Goal: Navigation & Orientation: Find specific page/section

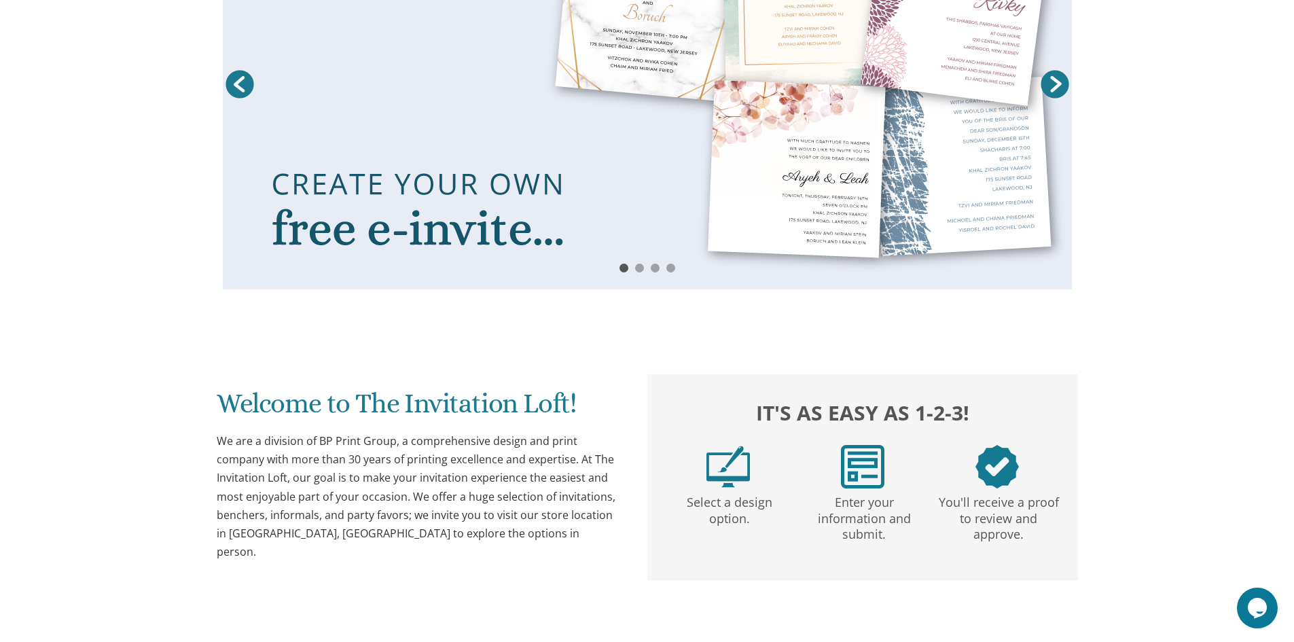
scroll to position [64, 0]
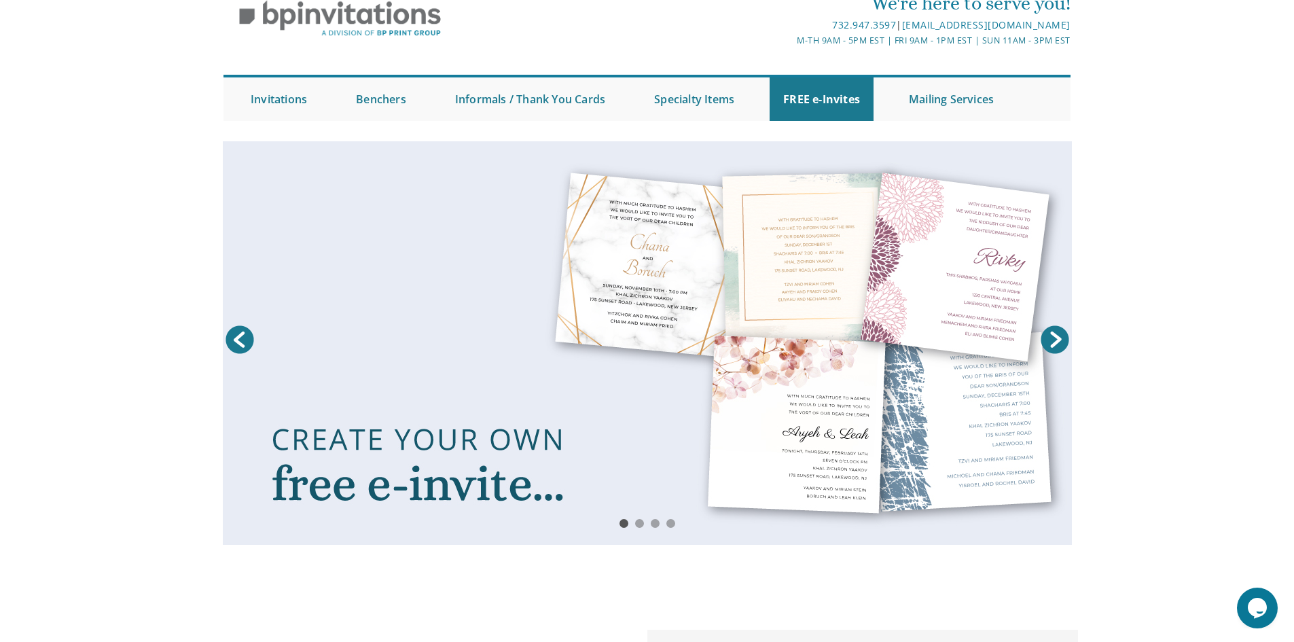
click at [1054, 340] on link "Next" at bounding box center [1055, 340] width 34 height 34
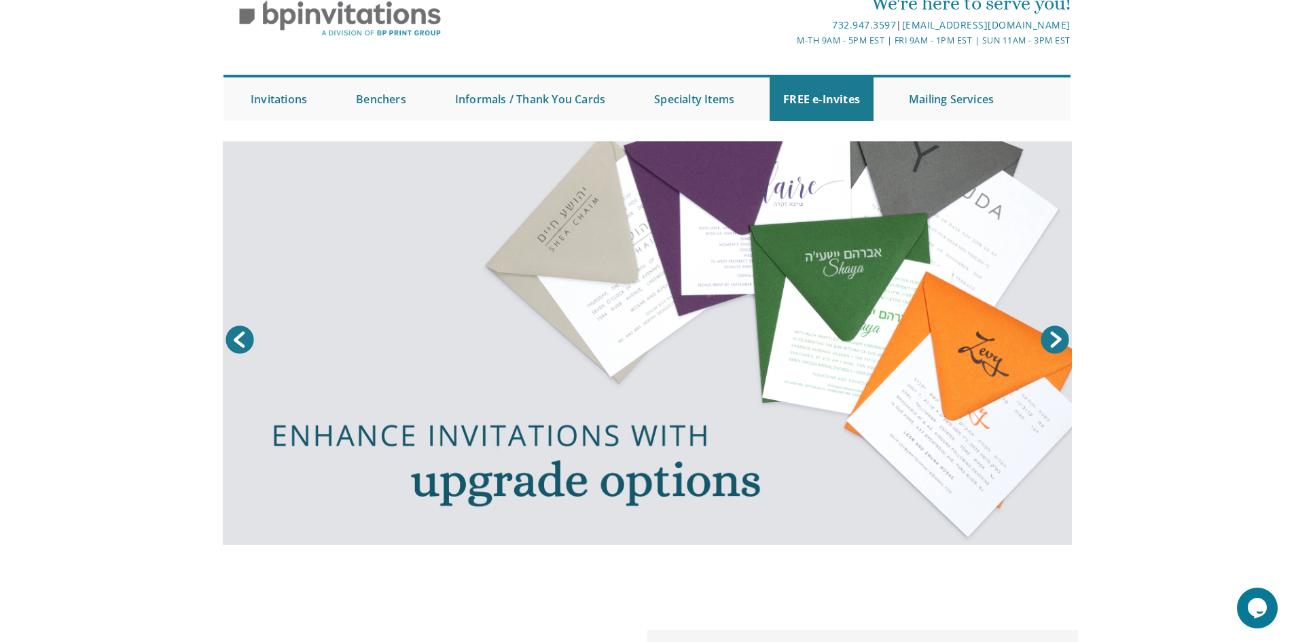
click at [1052, 341] on link "Next" at bounding box center [1055, 340] width 34 height 34
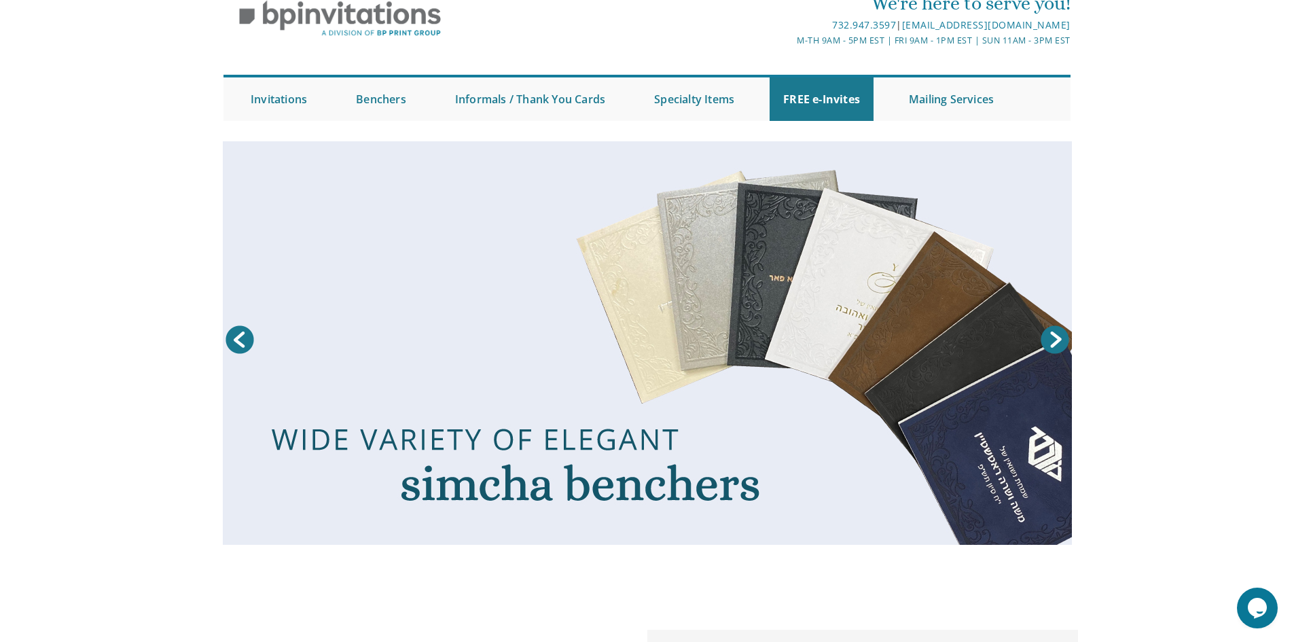
click at [1049, 342] on link "Next" at bounding box center [1055, 340] width 34 height 34
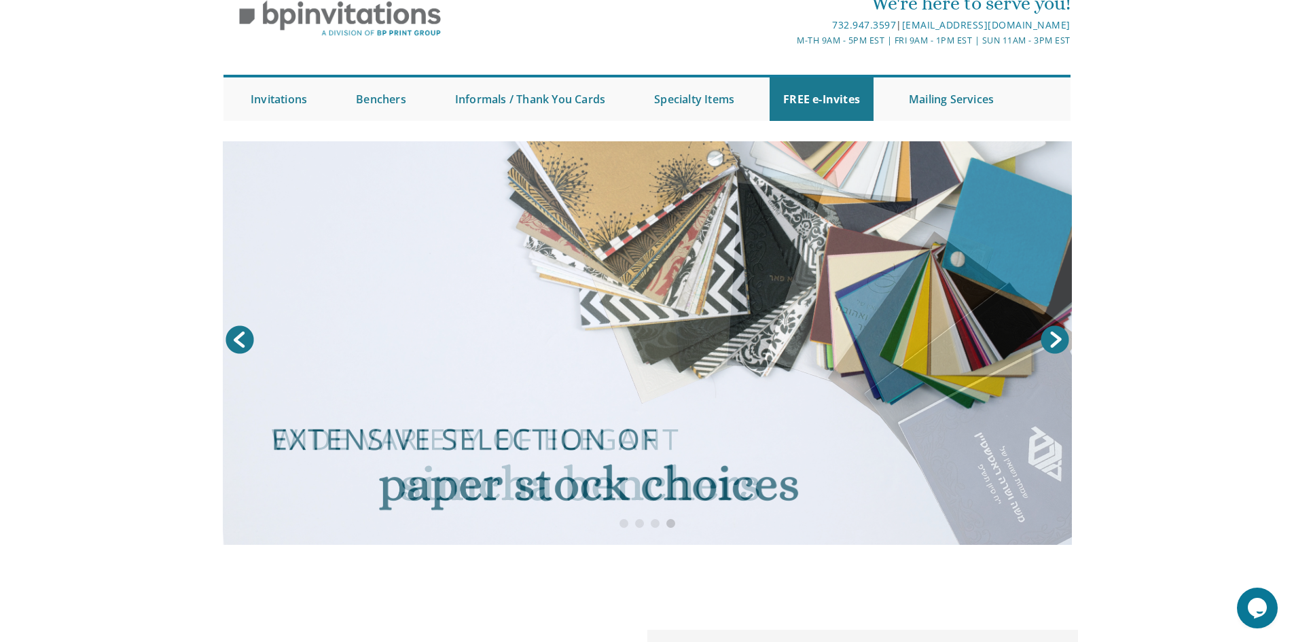
click at [1049, 342] on link "Next" at bounding box center [1055, 340] width 34 height 34
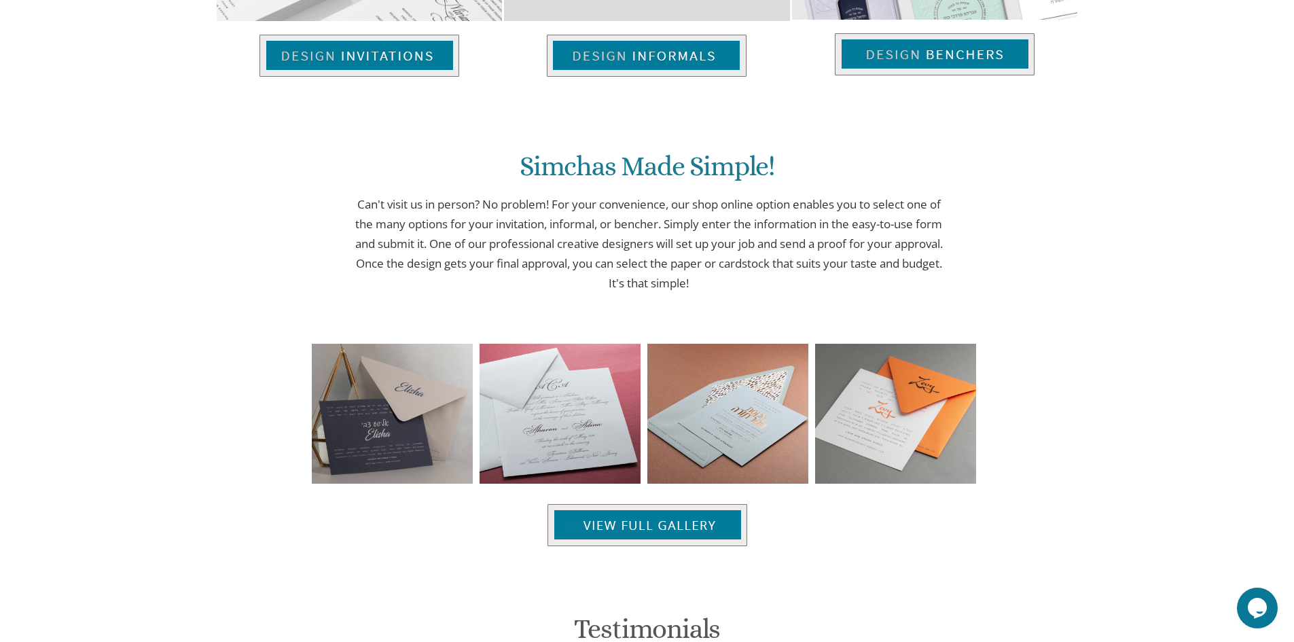
scroll to position [1219, 0]
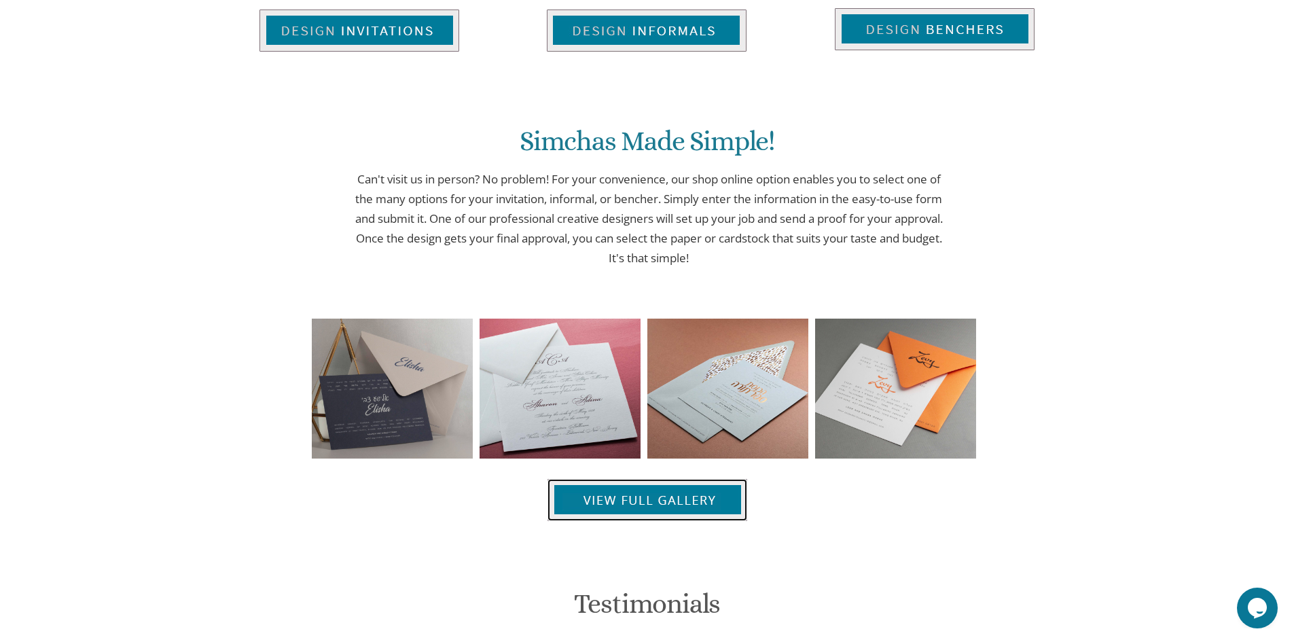
click at [630, 488] on img at bounding box center [647, 500] width 200 height 42
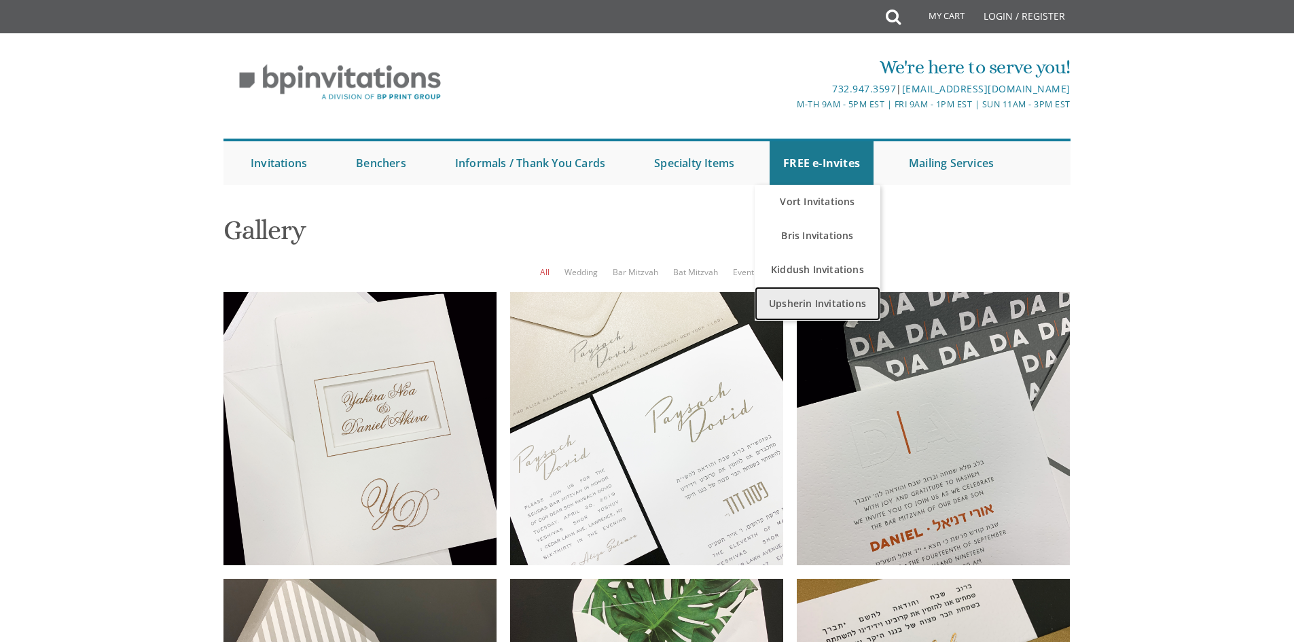
click at [816, 295] on link "Upsherin Invitations" at bounding box center [818, 304] width 126 height 34
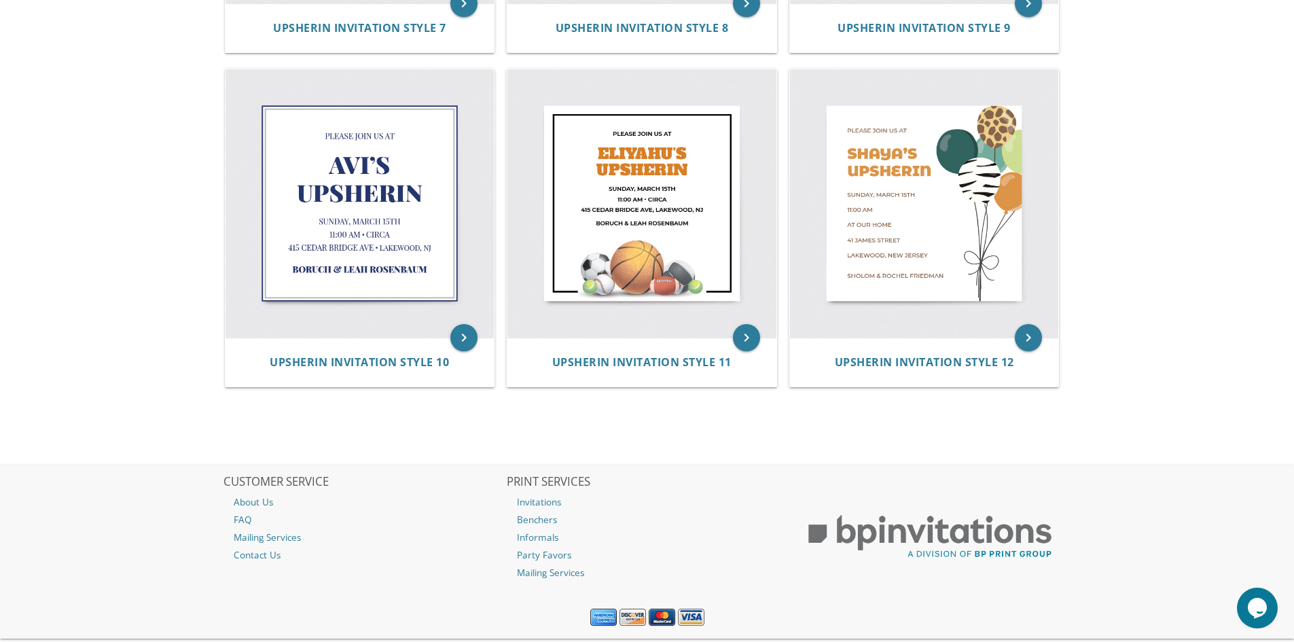
scroll to position [1263, 0]
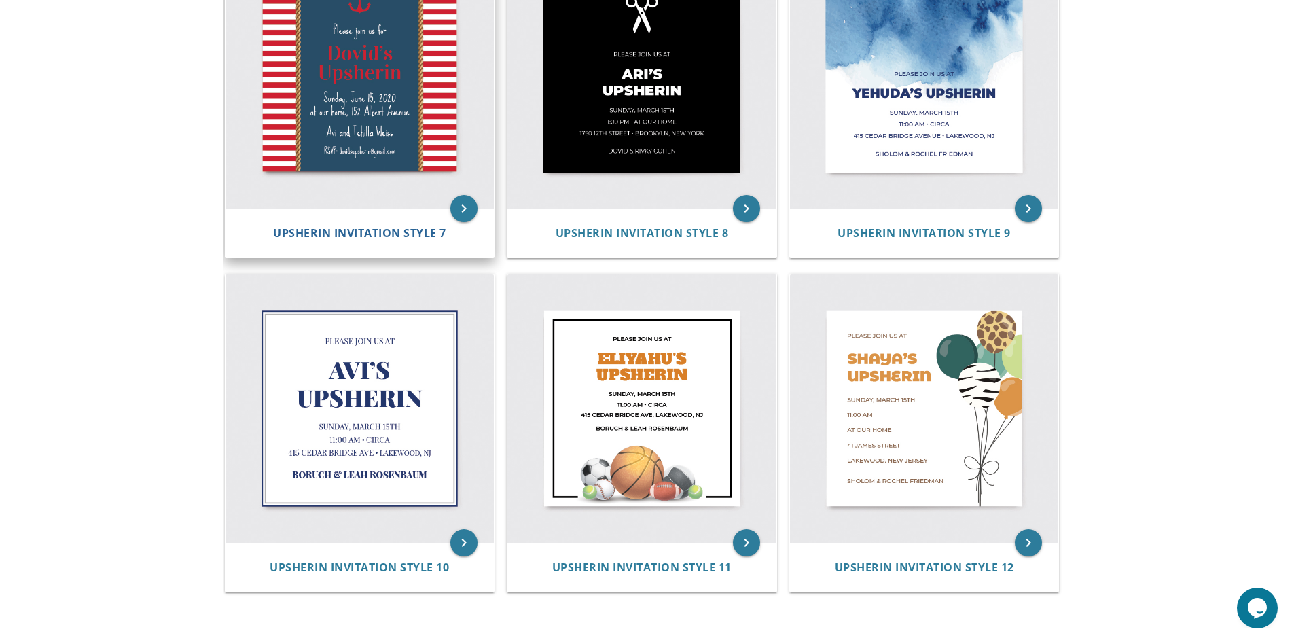
scroll to position [1155, 0]
